Goal: Task Accomplishment & Management: Use online tool/utility

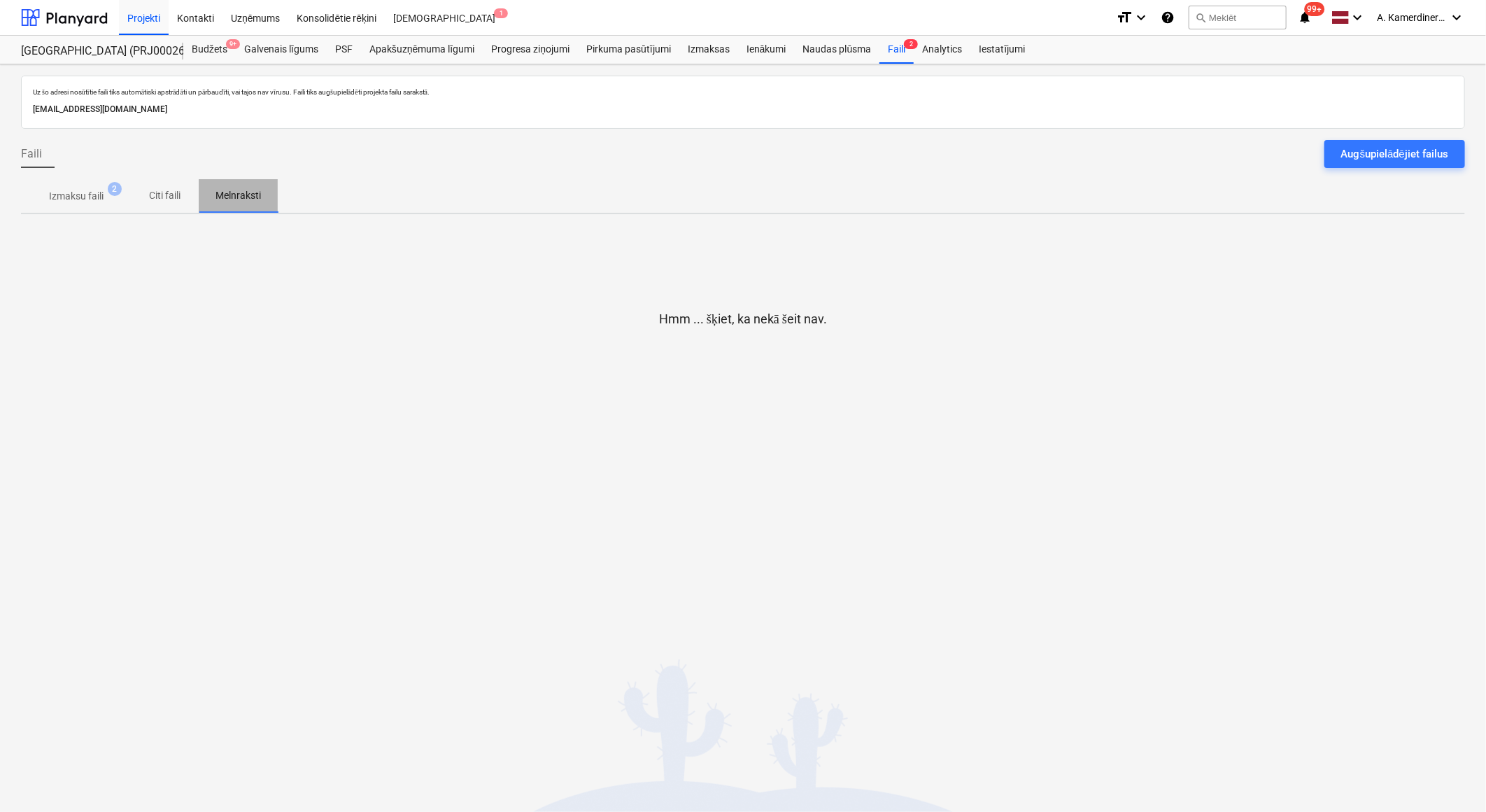
click at [245, 199] on p "Melnraksti" at bounding box center [238, 195] width 45 height 15
click at [896, 50] on div "Faili 2" at bounding box center [896, 50] width 34 height 28
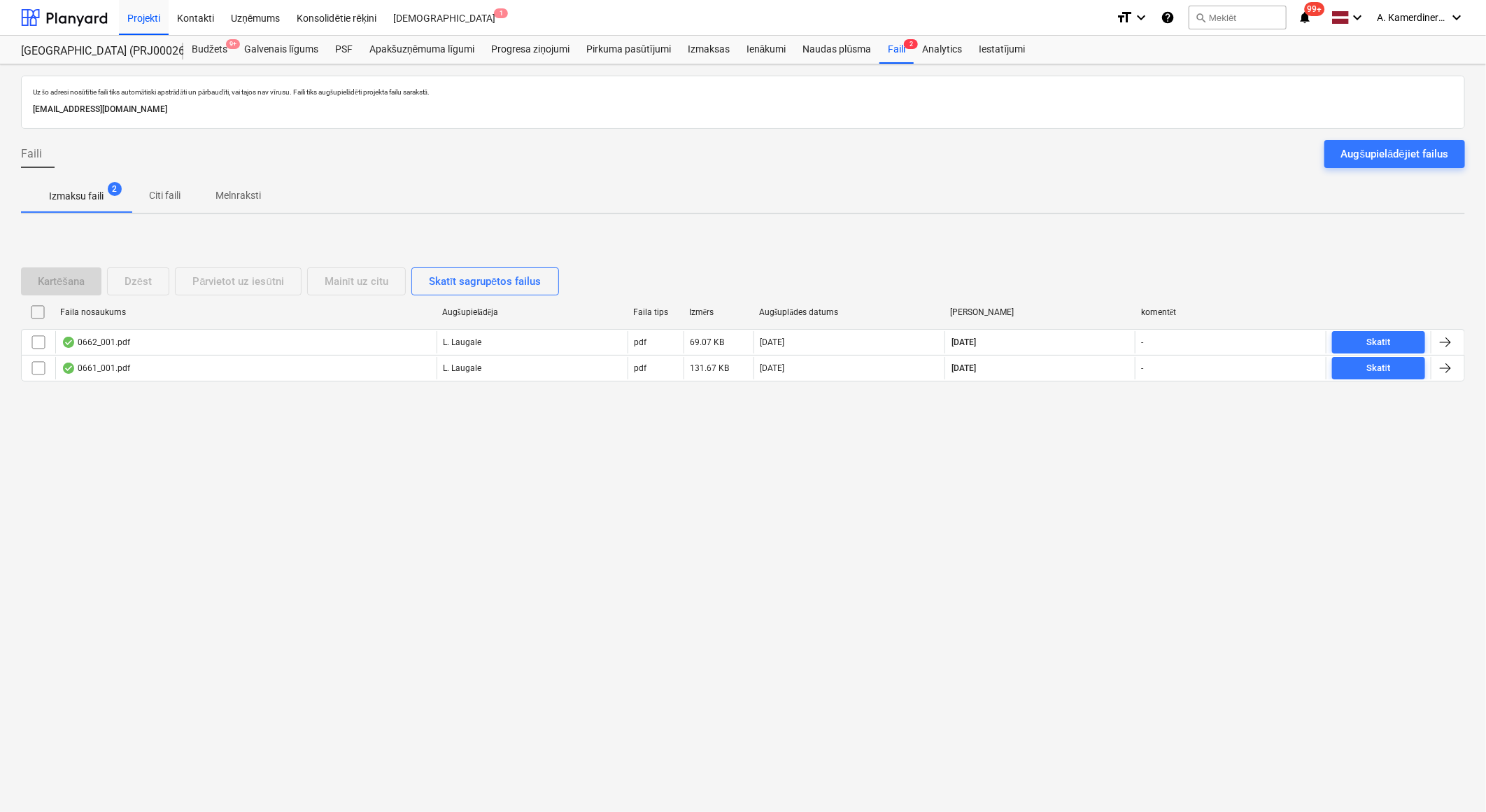
click at [532, 441] on div "Uz šo adresi nosūtītie faili tiks automātiski apstrādāti un pārbaudīti, vai taj…" at bounding box center [743, 438] width 1486 height 747
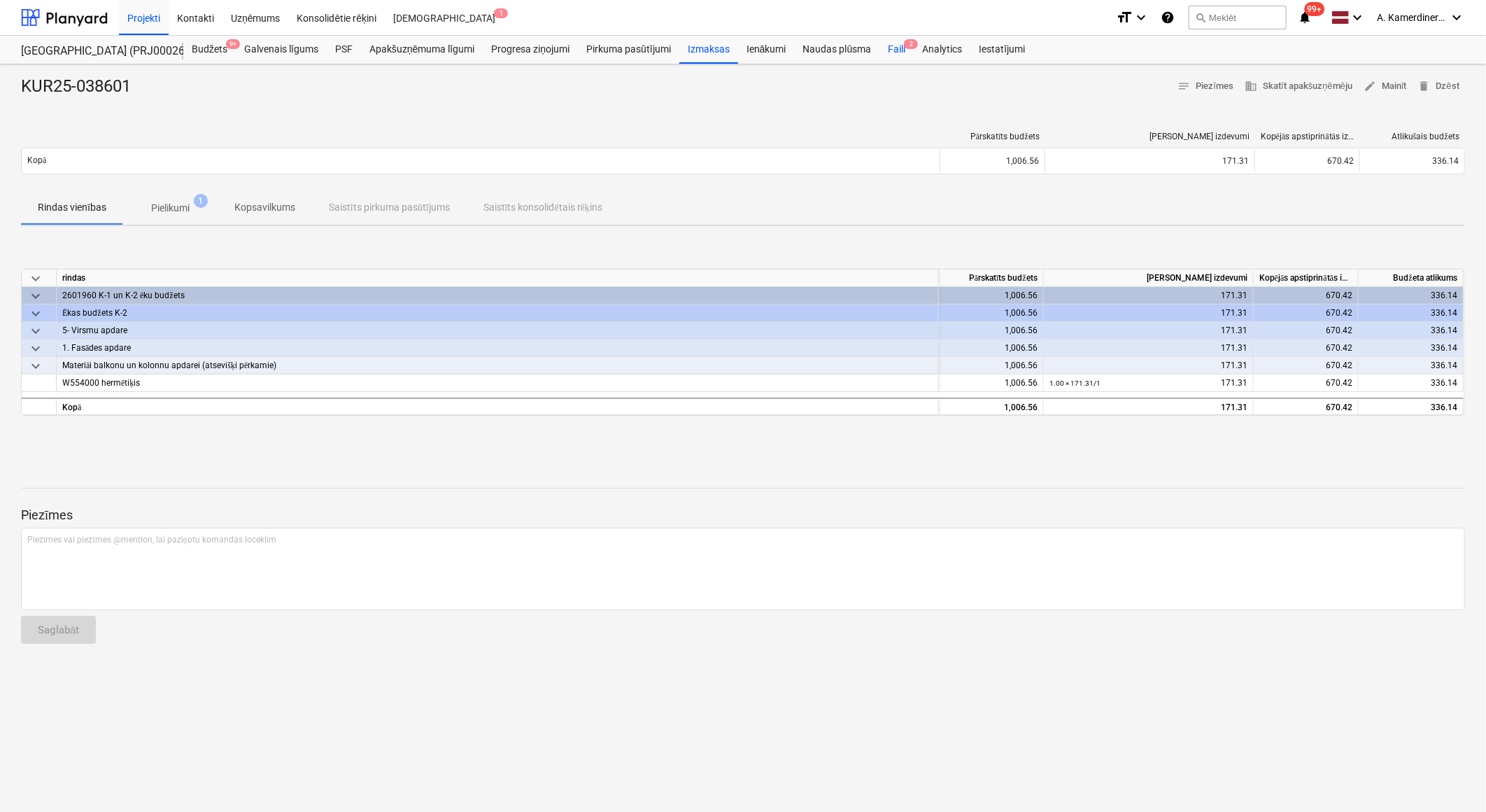
click at [889, 52] on div "Faili 2" at bounding box center [896, 50] width 34 height 28
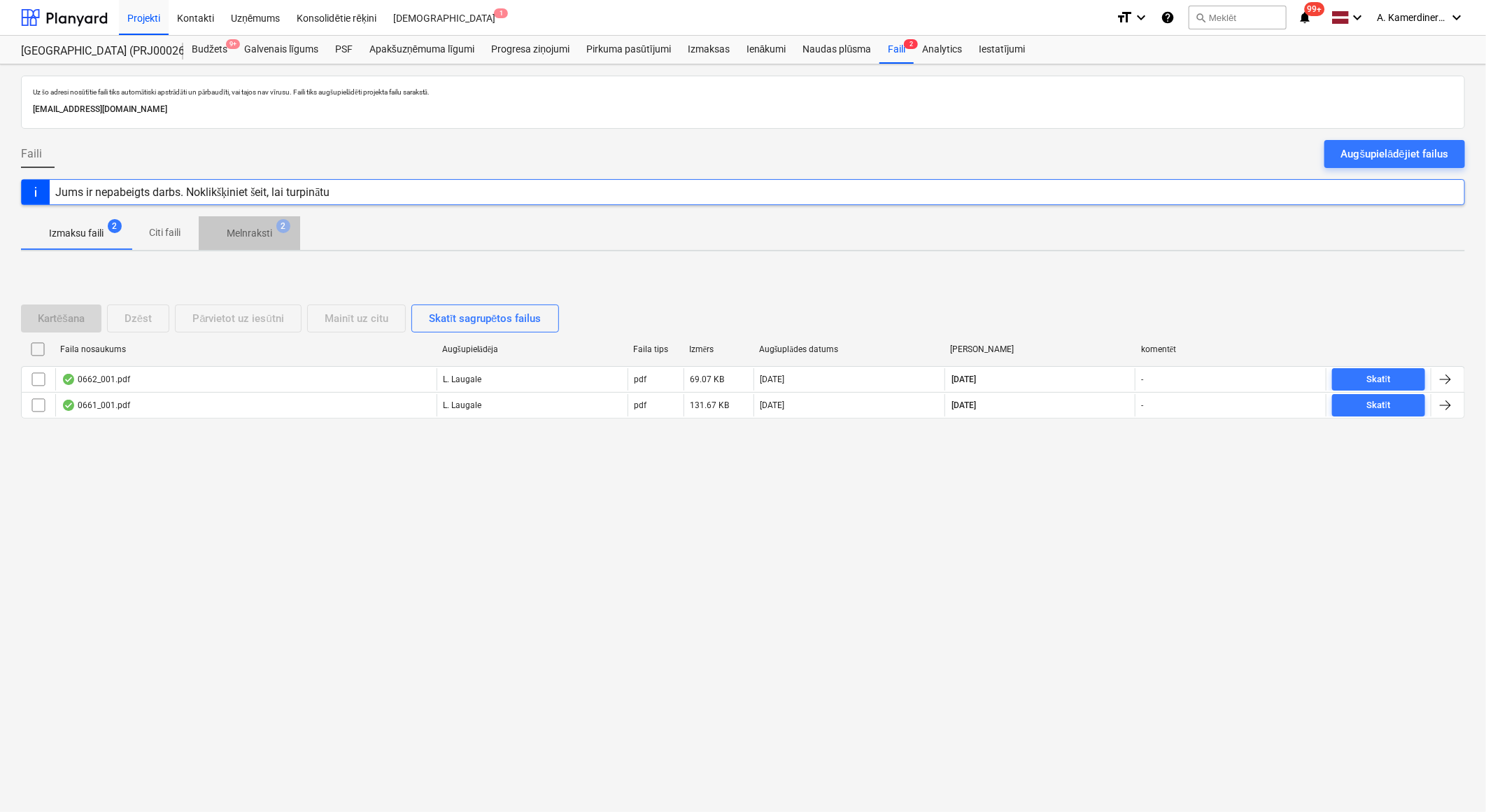
click at [248, 233] on p "Melnraksti" at bounding box center [249, 234] width 45 height 15
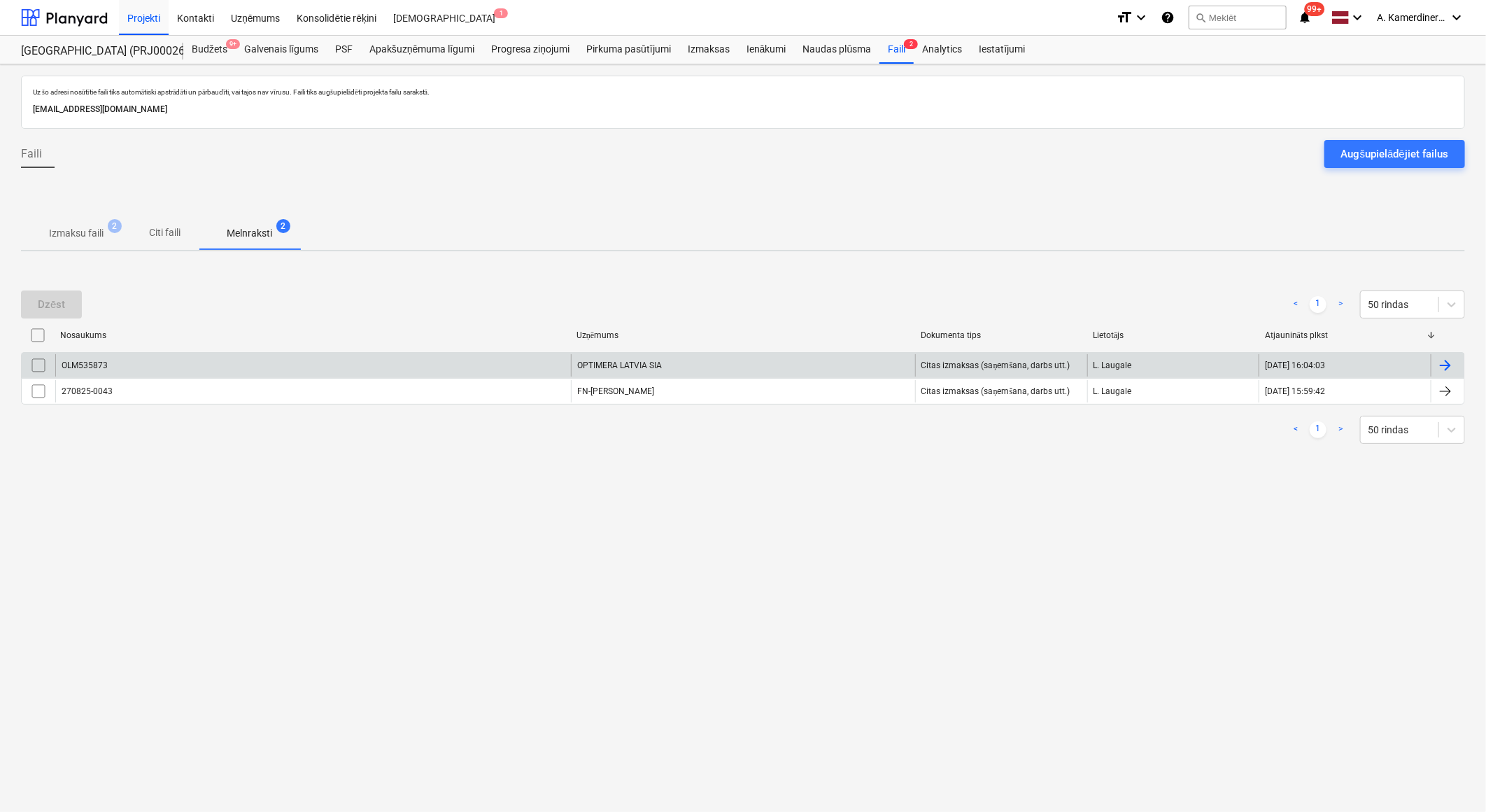
click at [660, 360] on div "OPTIMERA LATVIA SIA" at bounding box center [742, 364] width 344 height 22
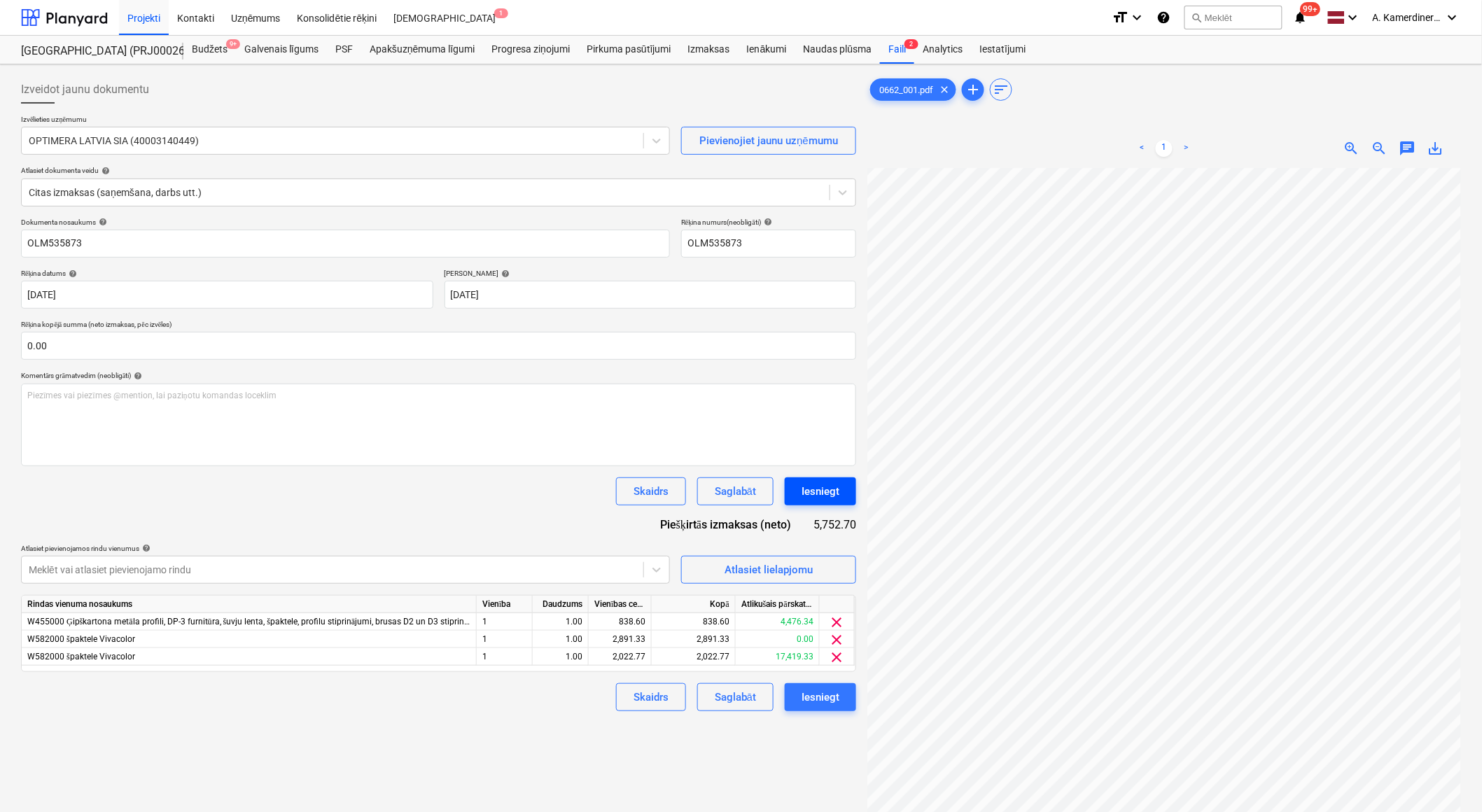
scroll to position [120, 39]
click at [616, 621] on div "838.60" at bounding box center [620, 622] width 51 height 18
type input "838.5"
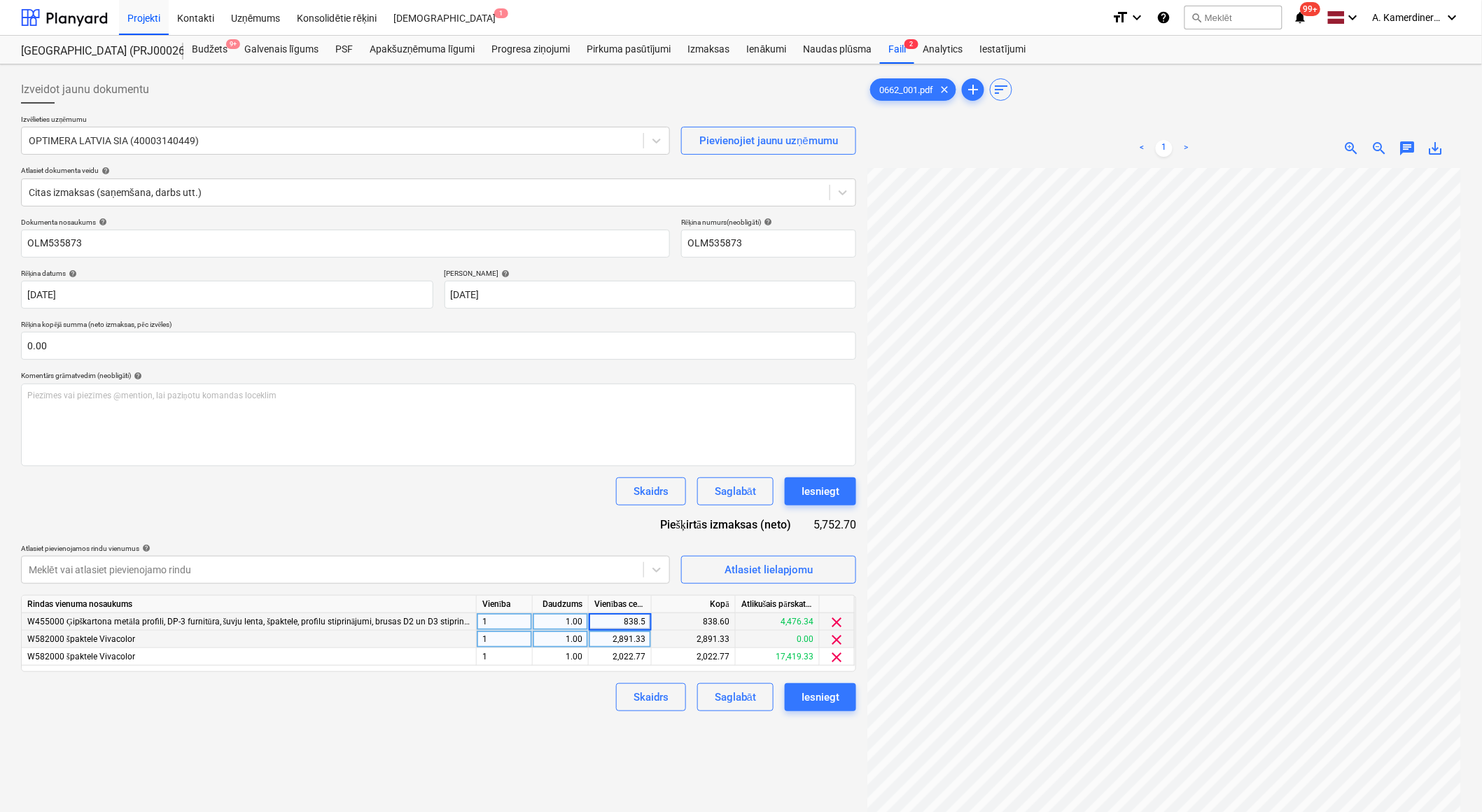
click at [610, 632] on div "2,891.33" at bounding box center [620, 640] width 51 height 18
click at [831, 497] on div "Iesniegt" at bounding box center [820, 491] width 38 height 19
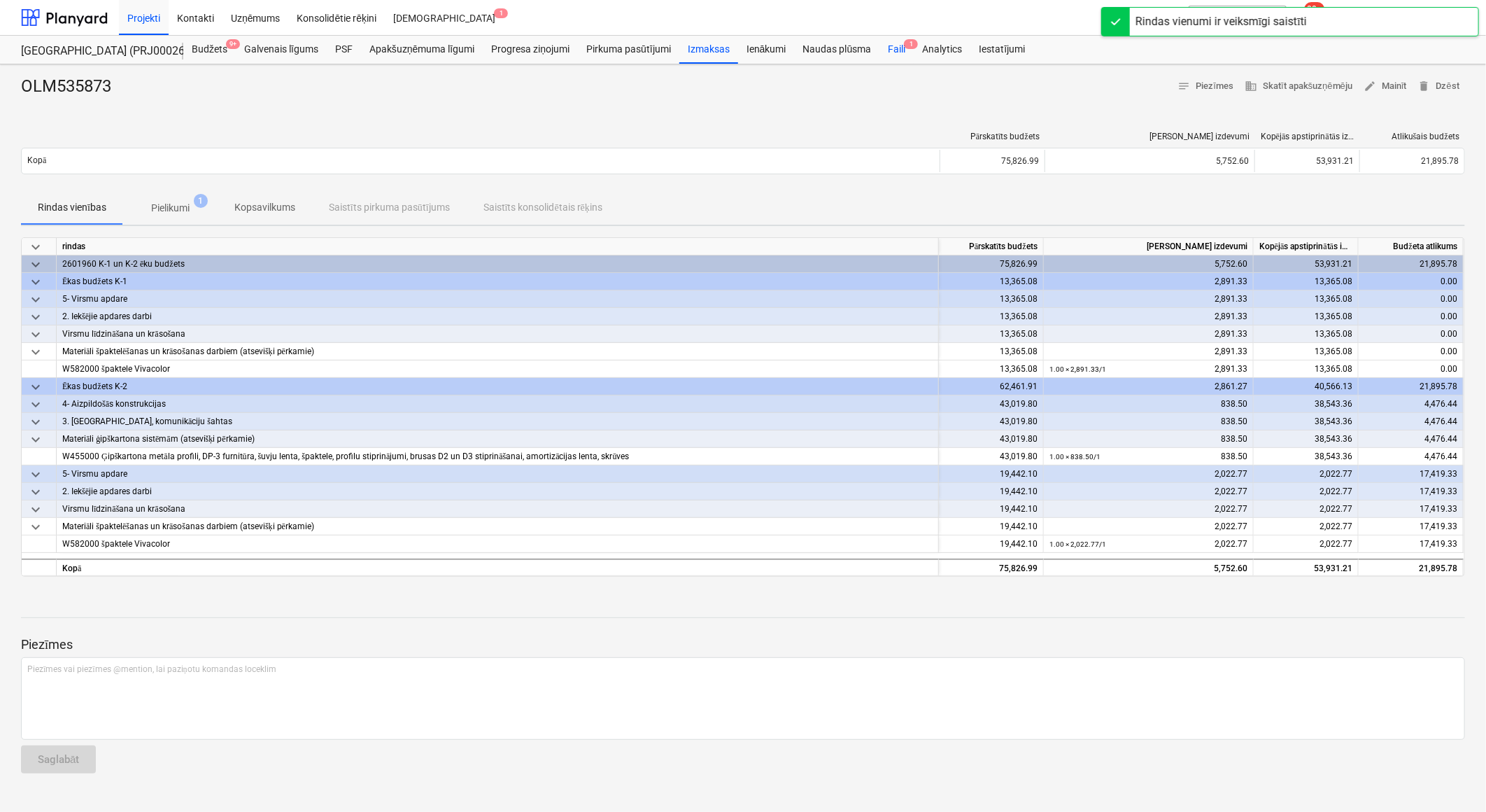
click at [899, 52] on div "Faili 1" at bounding box center [896, 50] width 34 height 28
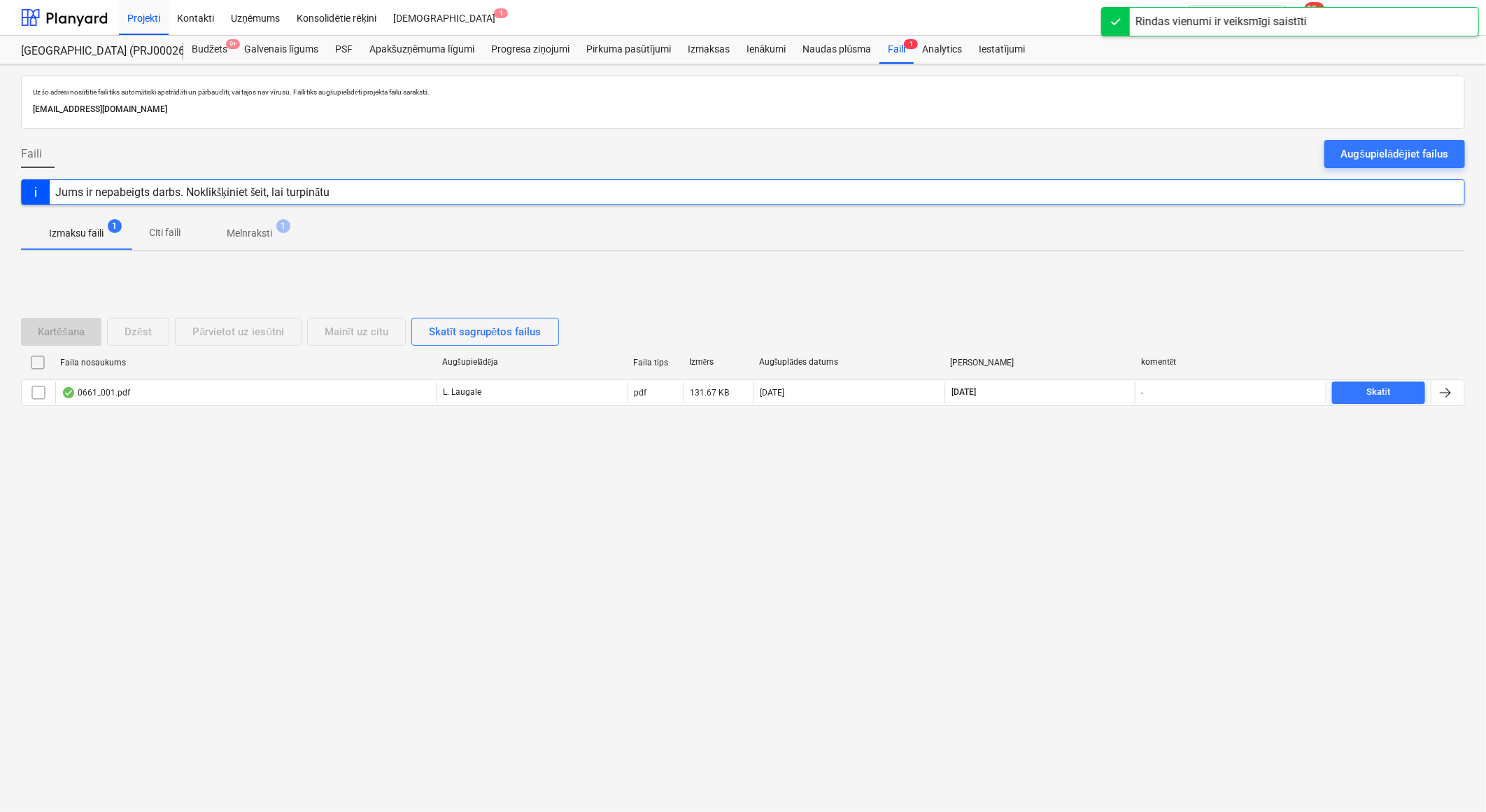
click at [263, 234] on p "Melnraksti" at bounding box center [249, 234] width 45 height 15
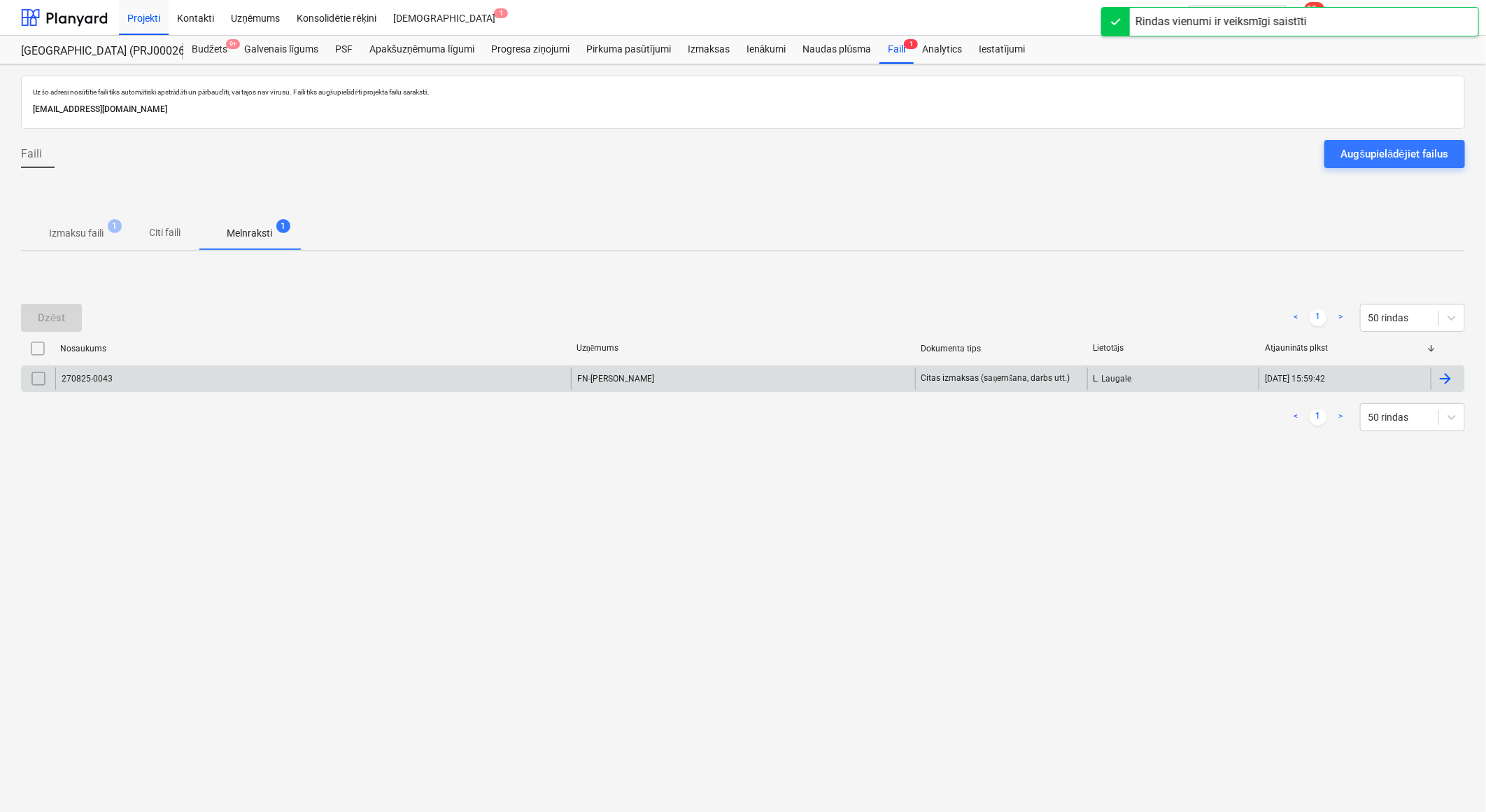
click at [698, 383] on div "FN-[PERSON_NAME]" at bounding box center [742, 378] width 344 height 22
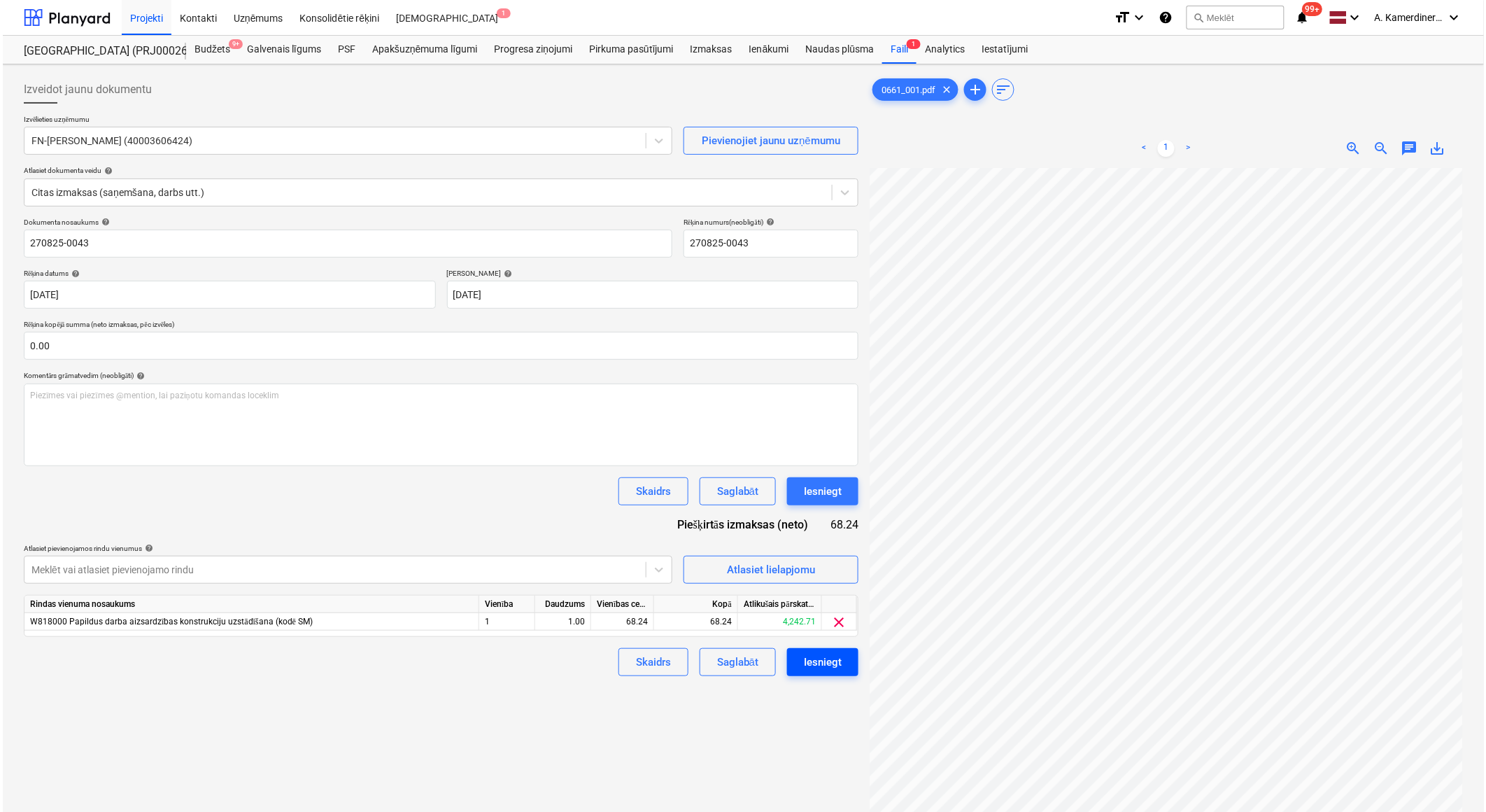
scroll to position [73, 39]
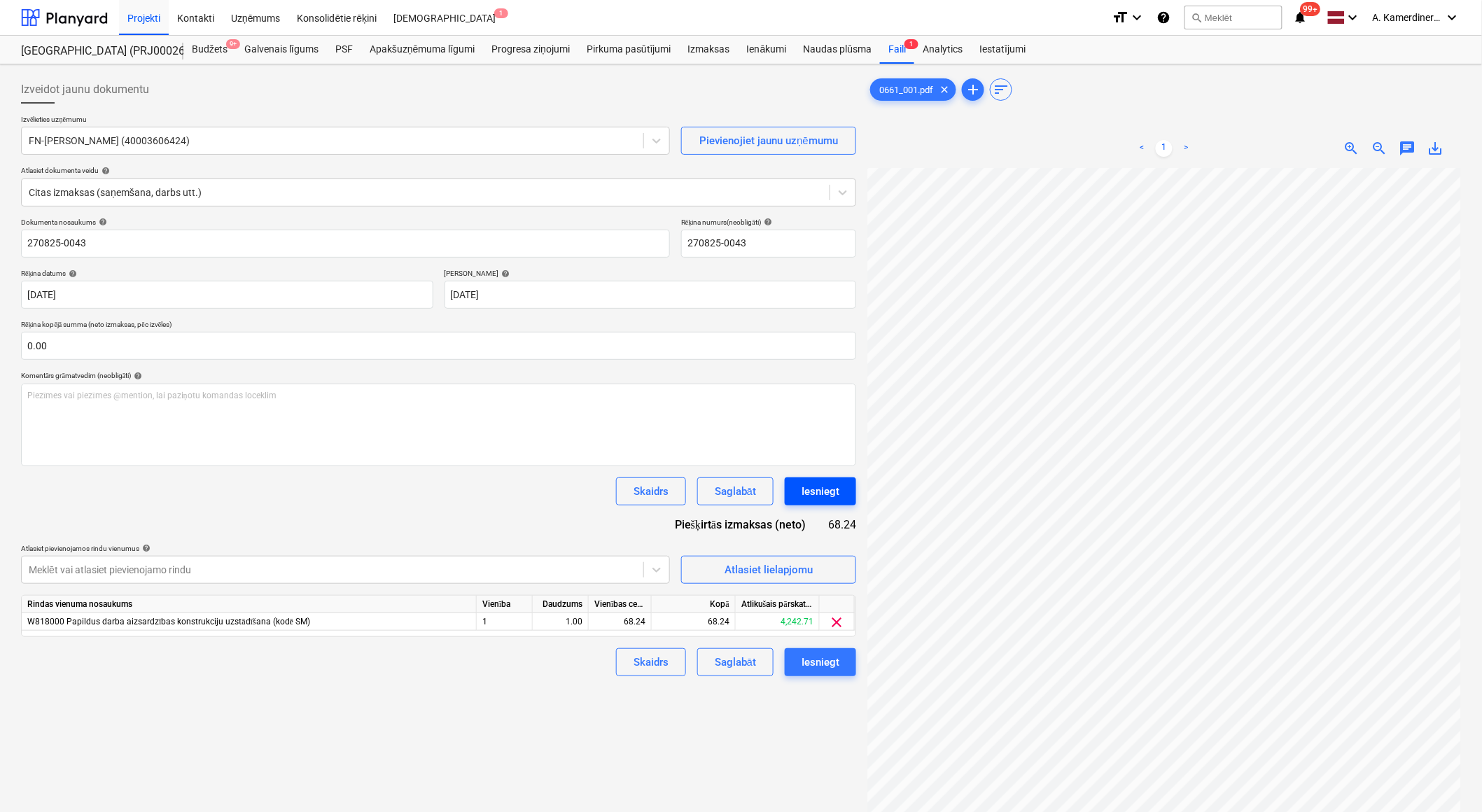
click at [809, 494] on div "Iesniegt" at bounding box center [820, 491] width 38 height 19
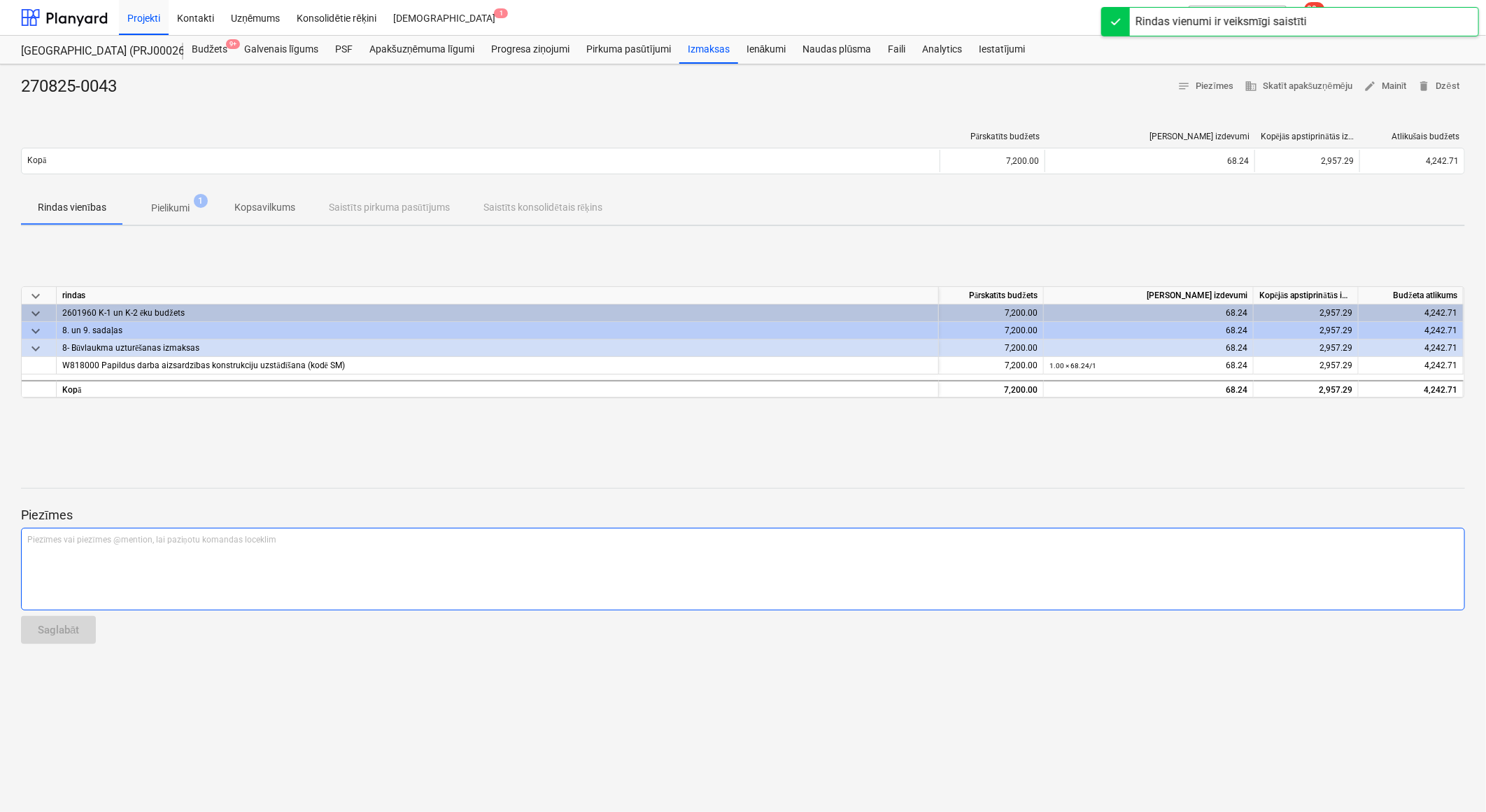
click at [851, 551] on div "Piezīmes vai piezīmes @mention, lai paziņotu komandas loceklim ﻿" at bounding box center [743, 568] width 1444 height 82
